Goal: Information Seeking & Learning: Learn about a topic

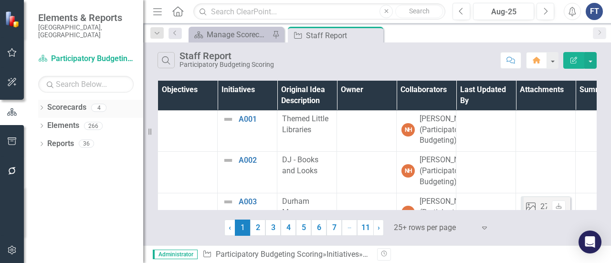
click at [57, 102] on link "Scorecards" at bounding box center [66, 107] width 39 height 11
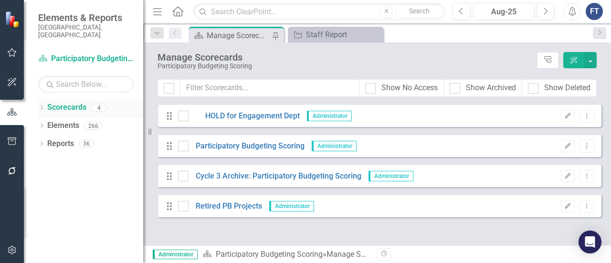
click at [42, 106] on icon "Dropdown" at bounding box center [41, 108] width 7 height 5
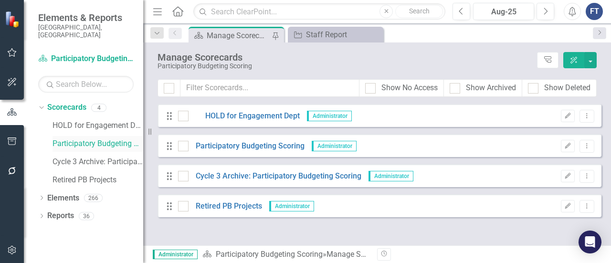
click at [61, 138] on link "Participatory Budgeting Scoring" at bounding box center [97, 143] width 91 height 11
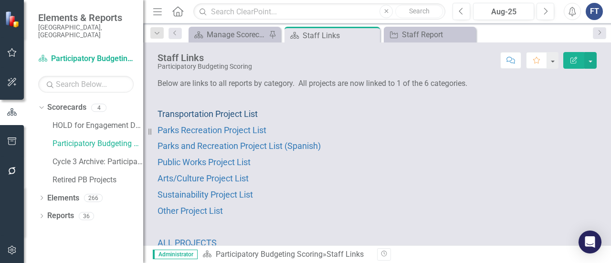
click at [206, 114] on span "Transportation Project List" at bounding box center [207, 114] width 100 height 10
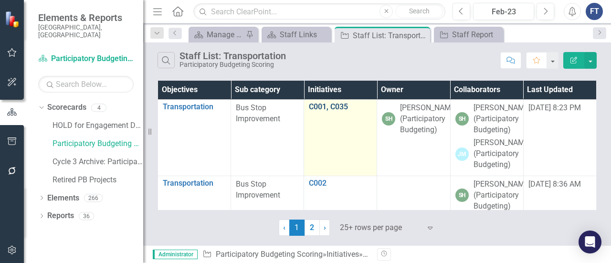
click at [332, 108] on link "C001, C035" at bounding box center [340, 107] width 63 height 9
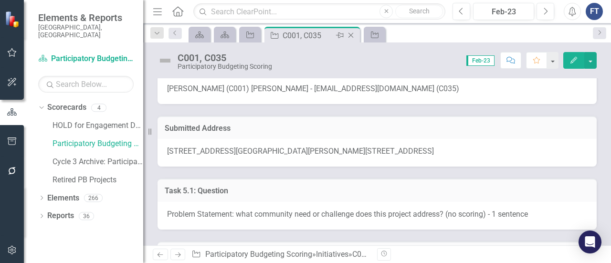
scroll to position [48, 0]
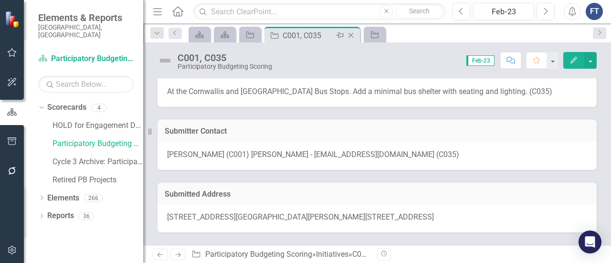
click at [352, 35] on icon "Close" at bounding box center [351, 35] width 10 height 8
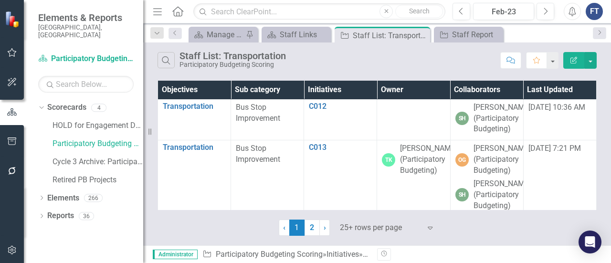
scroll to position [620, 0]
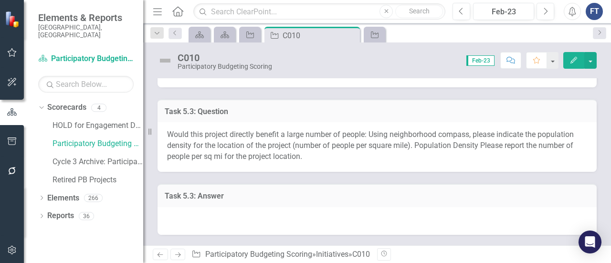
scroll to position [239, 0]
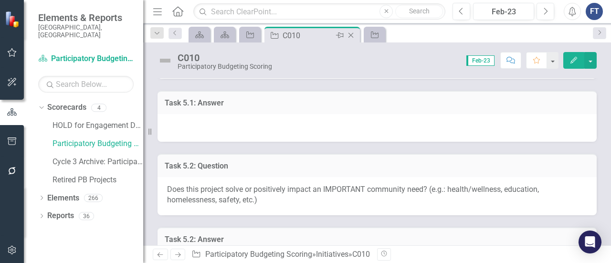
click at [350, 35] on icon "Close" at bounding box center [351, 35] width 10 height 8
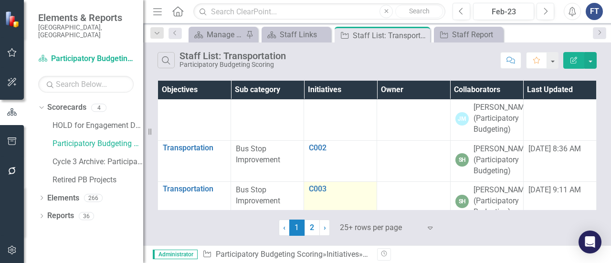
scroll to position [143, 0]
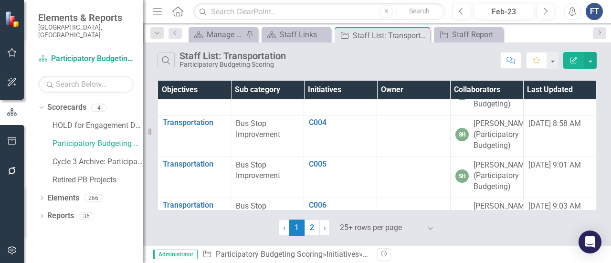
drag, startPoint x: 313, startPoint y: 231, endPoint x: 357, endPoint y: 215, distance: 46.8
click at [313, 231] on link "2" at bounding box center [311, 227] width 15 height 16
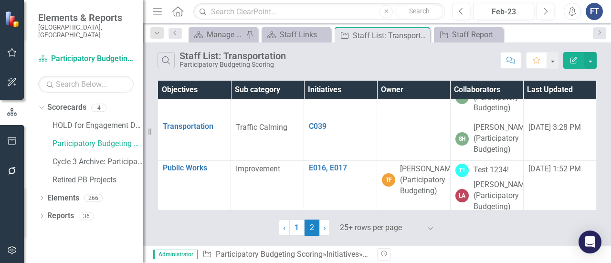
scroll to position [620, 0]
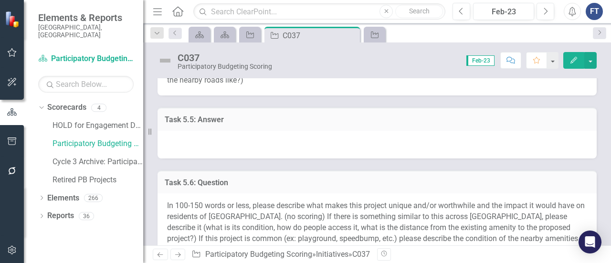
scroll to position [1097, 0]
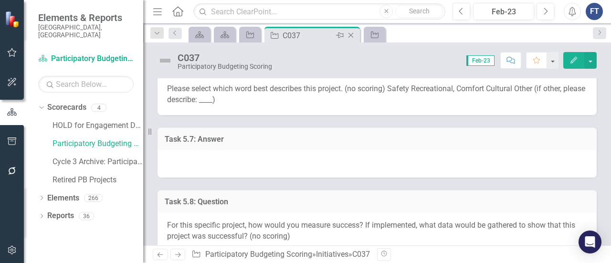
click at [353, 37] on icon "Close" at bounding box center [351, 35] width 10 height 8
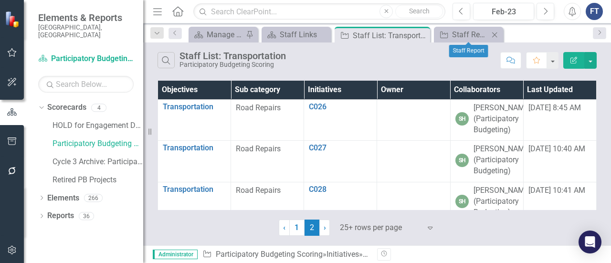
click at [496, 33] on icon "Close" at bounding box center [494, 35] width 10 height 8
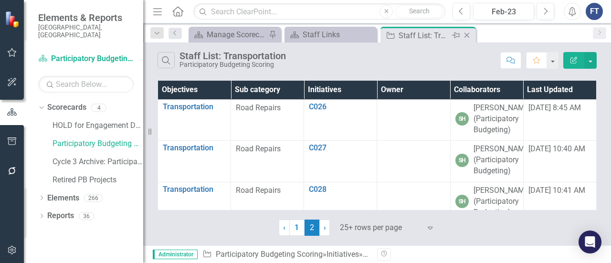
click at [466, 36] on icon at bounding box center [466, 35] width 5 height 5
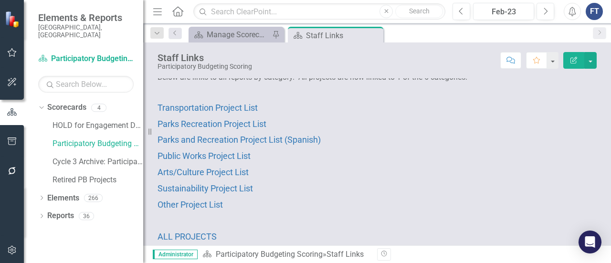
scroll to position [12, 0]
